Goal: Obtain resource: Download file/media

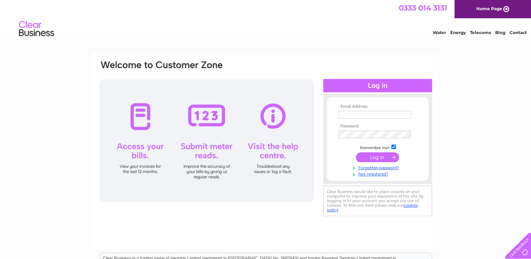
type input "largs@thehealthyoptionstore.co.uk"
click at [378, 156] on input "submit" at bounding box center [377, 157] width 43 height 10
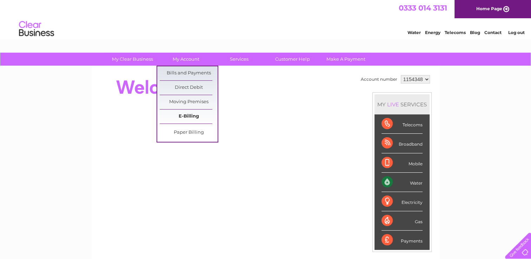
click at [191, 116] on link "E-Billing" at bounding box center [189, 117] width 58 height 14
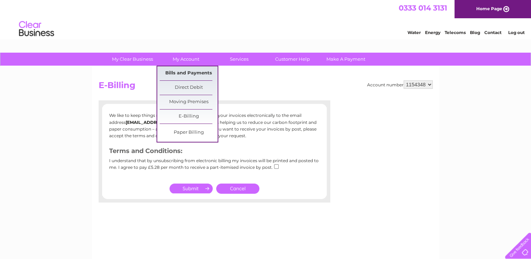
click at [191, 72] on link "Bills and Payments" at bounding box center [189, 73] width 58 height 14
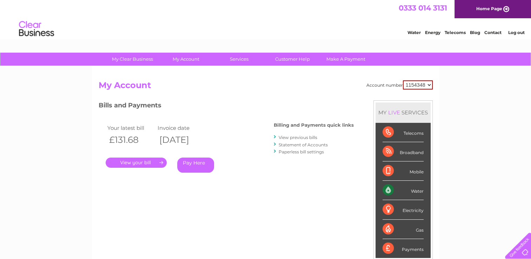
click at [295, 136] on link "View previous bills" at bounding box center [298, 137] width 39 height 5
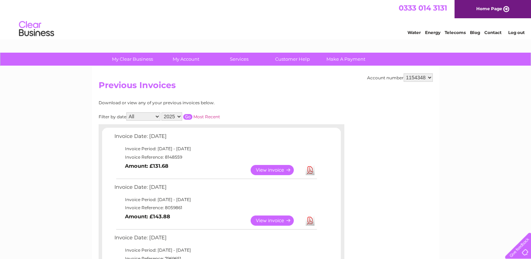
click at [310, 218] on link "Download" at bounding box center [310, 221] width 9 height 10
click at [310, 169] on link "Download" at bounding box center [310, 170] width 9 height 10
